Goal: Task Accomplishment & Management: Use online tool/utility

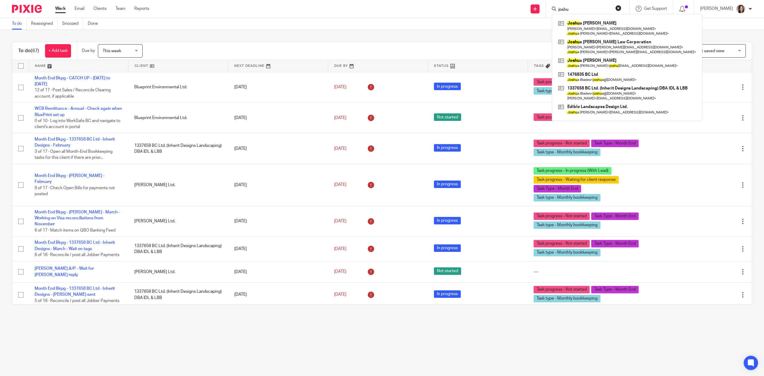
click at [185, 326] on main "To do Reassigned Snoozed Done To do (67) + Add task Due by This week This week …" at bounding box center [382, 188] width 764 height 376
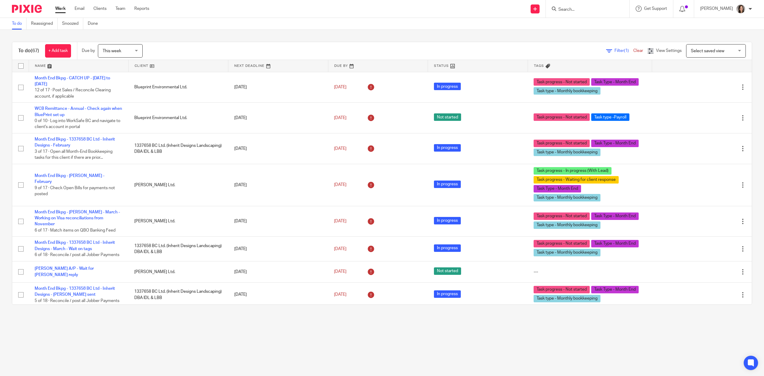
click at [571, 11] on input "Search" at bounding box center [585, 9] width 54 height 5
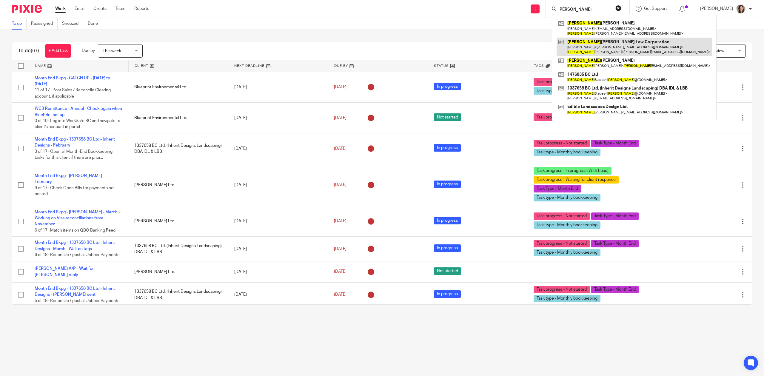
type input "joshua"
click at [598, 44] on link at bounding box center [634, 47] width 155 height 19
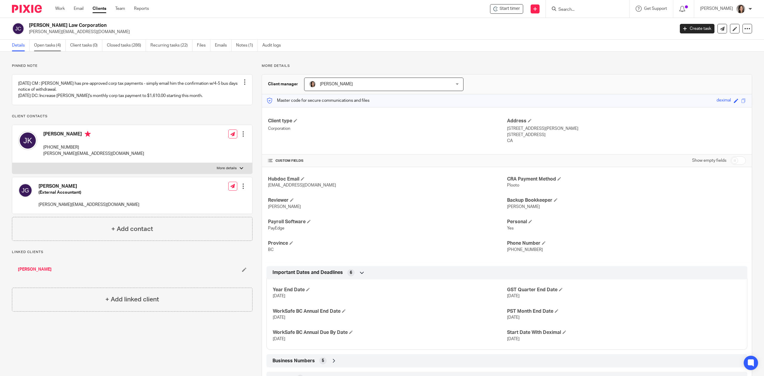
click at [52, 47] on link "Open tasks (4)" at bounding box center [50, 46] width 32 height 12
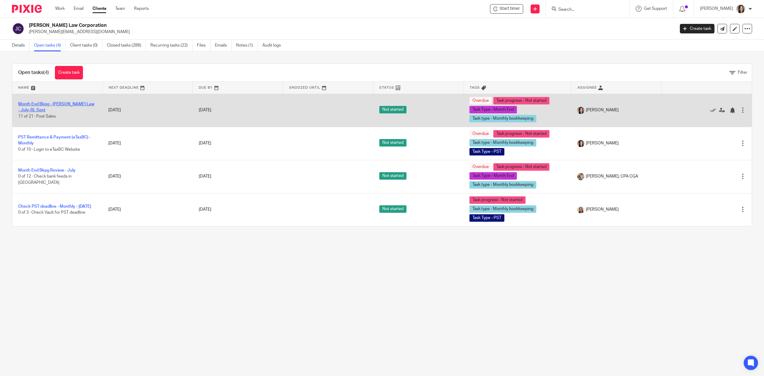
click at [36, 104] on link "Month End Bkpg - [PERSON_NAME] Law - July-RL Sent" at bounding box center [56, 107] width 76 height 10
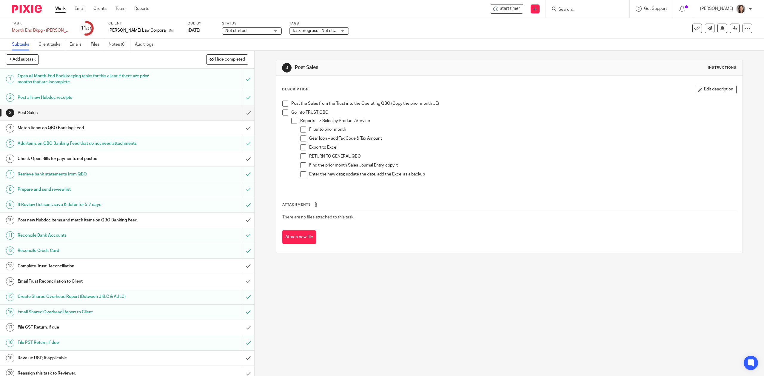
click at [507, 10] on span "Start timer" at bounding box center [510, 9] width 20 height 6
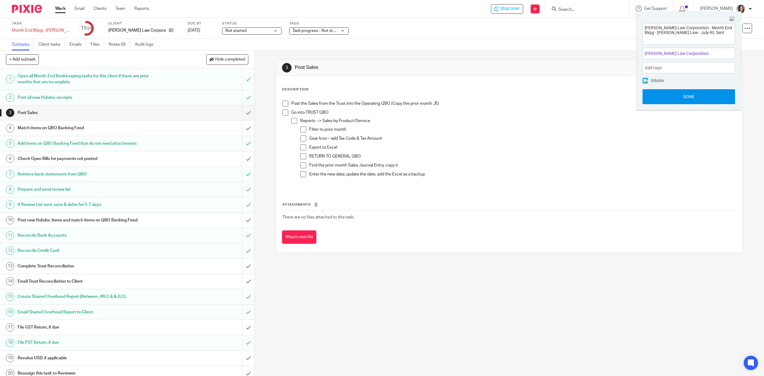
click at [695, 102] on button "Done" at bounding box center [689, 96] width 93 height 15
